Goal: Check status: Check status

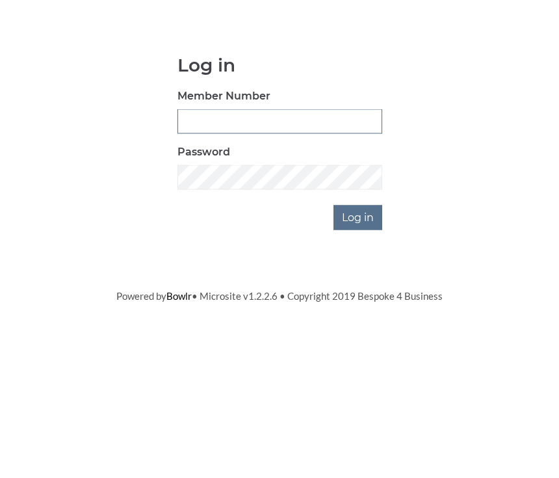
type input "0930"
click at [359, 312] on input "Log in" at bounding box center [358, 324] width 49 height 25
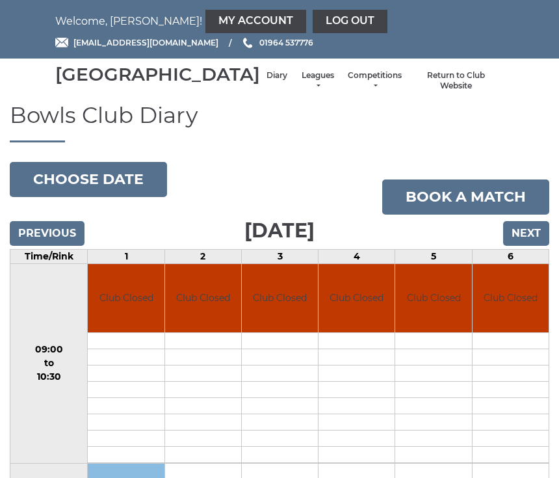
click at [267, 81] on link "Diary" at bounding box center [277, 75] width 21 height 11
click at [66, 246] on input "Previous" at bounding box center [47, 233] width 75 height 25
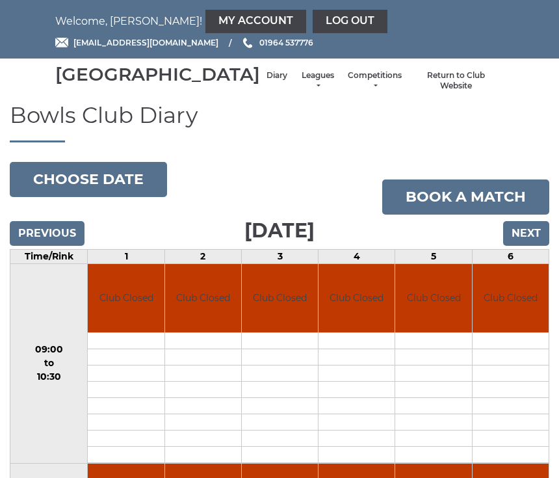
click at [542, 246] on input "Next" at bounding box center [526, 233] width 46 height 25
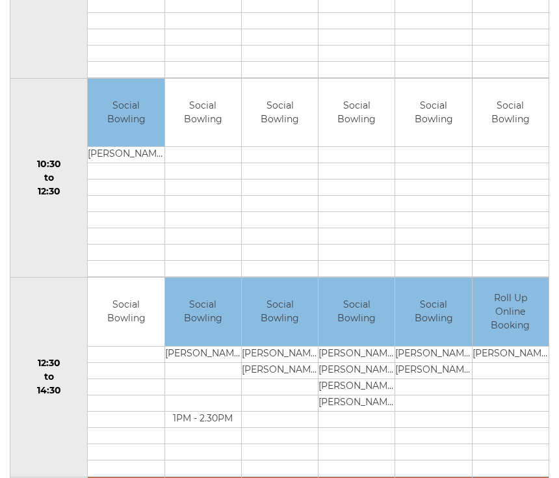
scroll to position [385, 0]
